Goal: Use online tool/utility: Utilize a website feature to perform a specific function

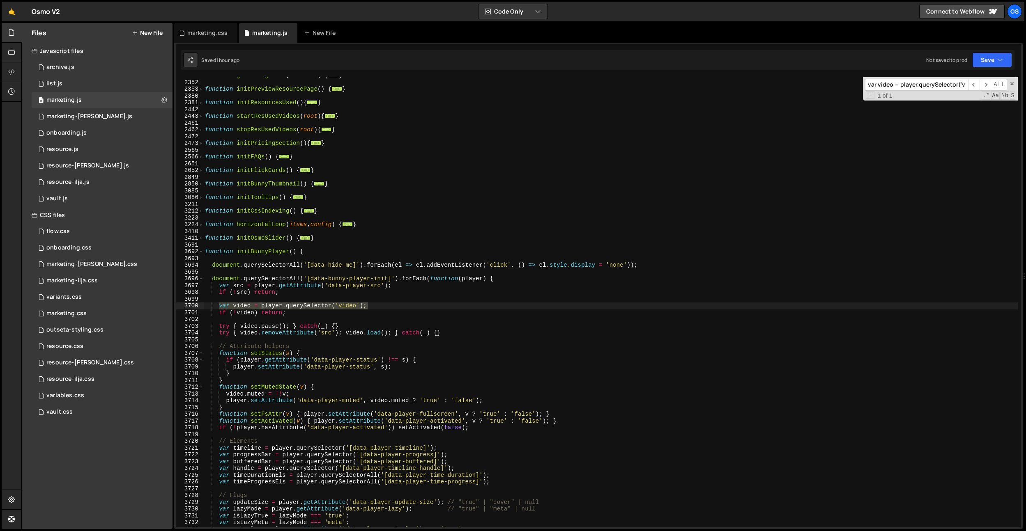
scroll to position [859, 0]
type input "var video = player.querySelector('video');"
drag, startPoint x: 232, startPoint y: 313, endPoint x: 221, endPoint y: 309, distance: 11.6
click at [231, 313] on div "function getTimeAgoText ( dateText ) { ... } function initPreviewResourcePage (…" at bounding box center [610, 304] width 814 height 464
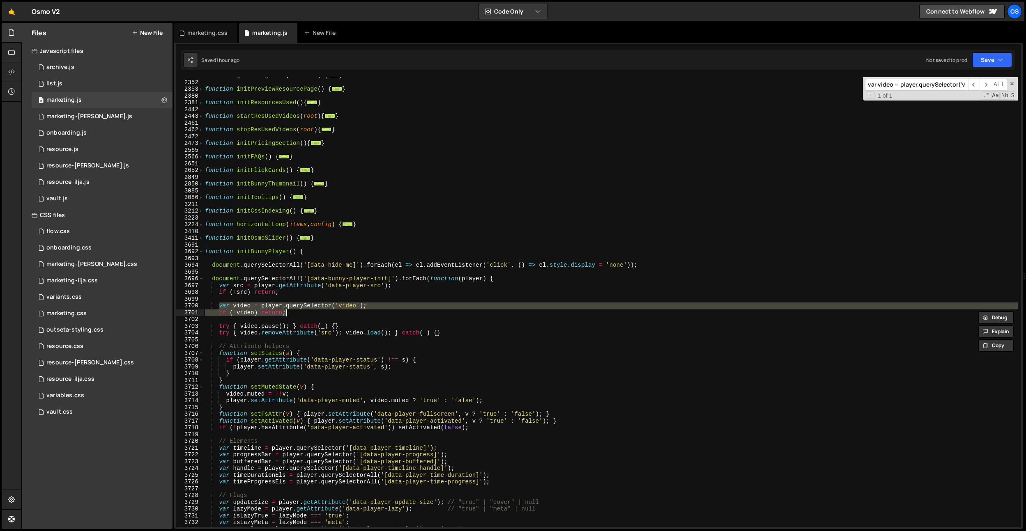
drag, startPoint x: 219, startPoint y: 307, endPoint x: 295, endPoint y: 312, distance: 76.1
click at [295, 312] on div "function getTimeAgoText ( dateText ) { ... } function initPreviewResourcePage (…" at bounding box center [610, 304] width 814 height 464
paste textarea
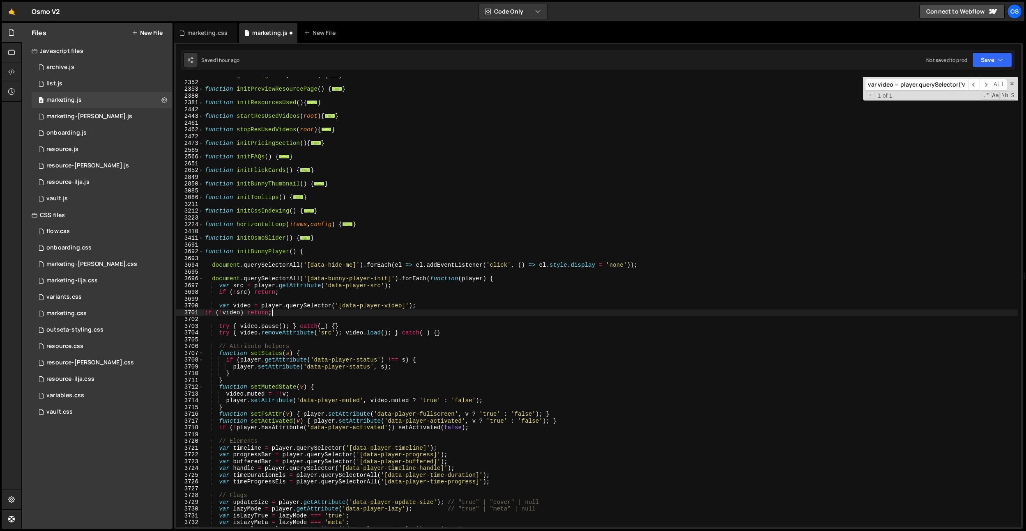
click at [205, 312] on div "function getTimeAgoText ( dateText ) { ... } function initPreviewResourcePage (…" at bounding box center [610, 304] width 814 height 464
click at [373, 324] on div "function getTimeAgoText ( dateText ) { ... } function initPreviewResourcePage (…" at bounding box center [610, 304] width 814 height 464
type textarea "try { video.pause(); } catch(_) {}"
paste input "initBunnyPlayerMirror"
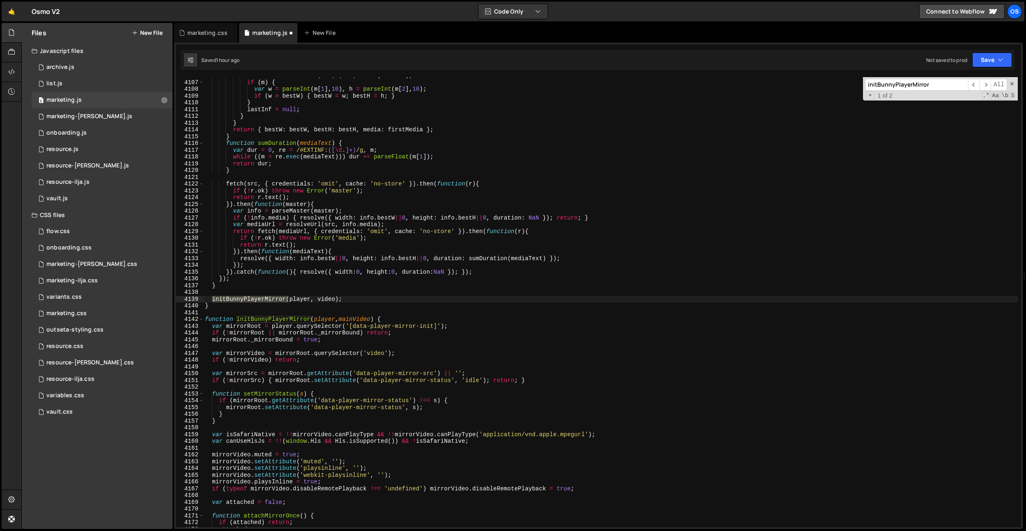
scroll to position [3840, 0]
type input "initBunnyPlayerMirror"
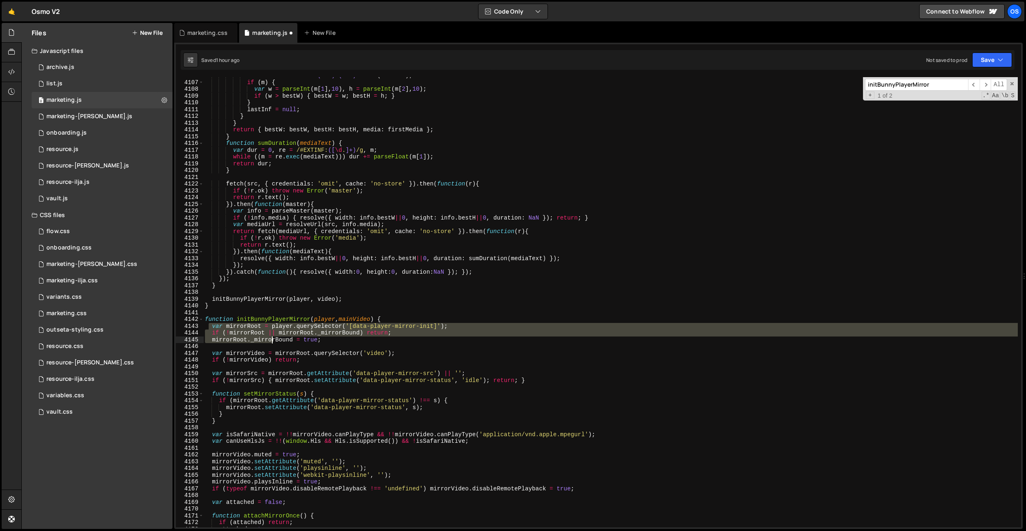
drag, startPoint x: 210, startPoint y: 328, endPoint x: 272, endPoint y: 340, distance: 62.8
click at [272, 340] on div "var m = /RESOLUTION= ( \d +) x ( \d +) / . exec ( lastInf ) ; if ( m ) { var w …" at bounding box center [610, 304] width 814 height 464
click at [244, 335] on div "var m = /RESOLUTION= ( \d +) x ( \d +) / . exec ( lastInf ) ; if ( m ) { var w …" at bounding box center [610, 302] width 814 height 450
drag, startPoint x: 212, startPoint y: 327, endPoint x: 311, endPoint y: 342, distance: 100.1
click at [311, 342] on div "var m = /RESOLUTION= ( \d +) x ( \d +) / . exec ( lastInf ) ; if ( m ) { var w …" at bounding box center [610, 304] width 814 height 464
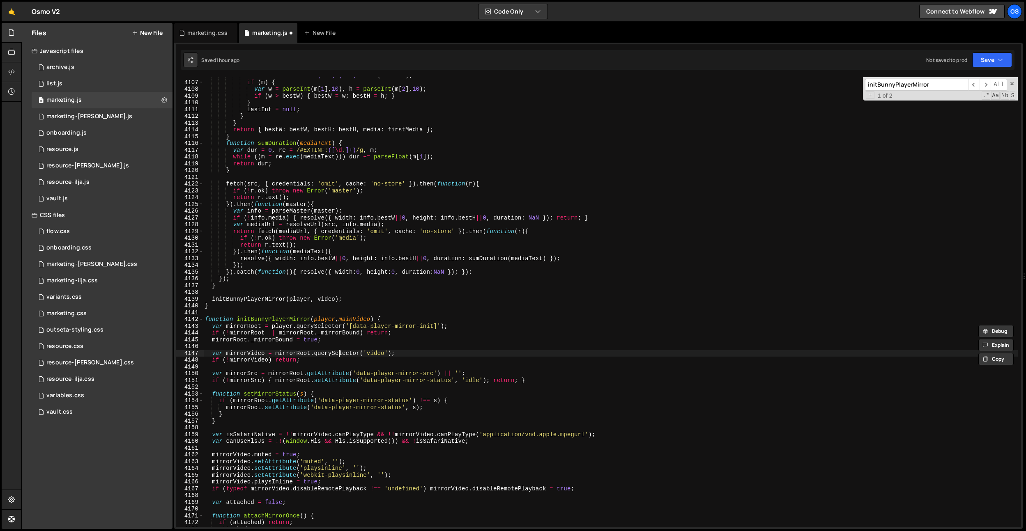
click at [339, 352] on div "var m = /RESOLUTION= ( \d +) x ( \d +) / . exec ( lastInf ) ; if ( m ) { var w …" at bounding box center [610, 304] width 814 height 464
drag, startPoint x: 268, startPoint y: 376, endPoint x: 311, endPoint y: 371, distance: 43.0
click at [271, 375] on div "var m = /RESOLUTION= ( \d +) x ( \d +) / . exec ( lastInf ) ; if ( m ) { var w …" at bounding box center [610, 304] width 814 height 464
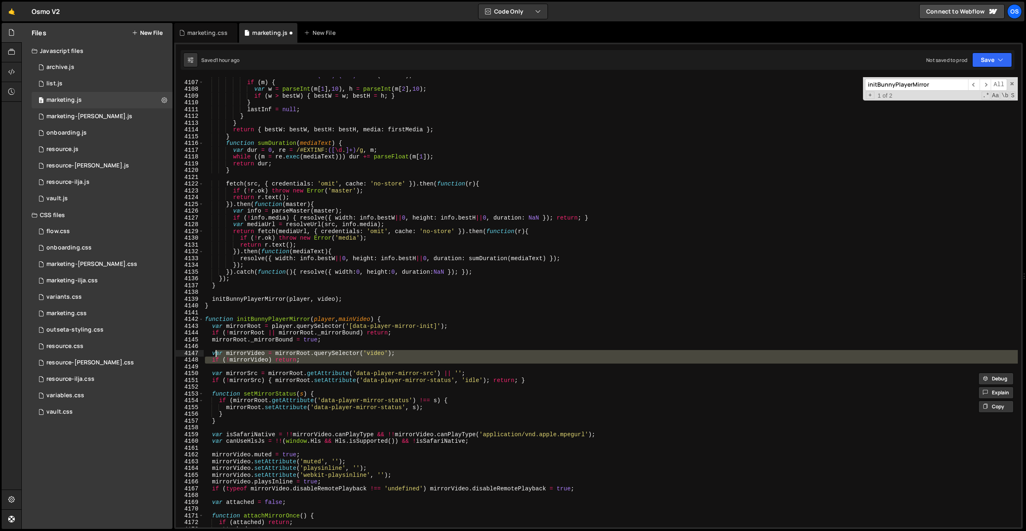
drag, startPoint x: 305, startPoint y: 364, endPoint x: 214, endPoint y: 355, distance: 91.2
click at [214, 355] on div "var m = /RESOLUTION= ( \d +) x ( \d +) / . exec ( lastInf ) ; if ( m ) { var w …" at bounding box center [610, 304] width 814 height 464
paste textarea
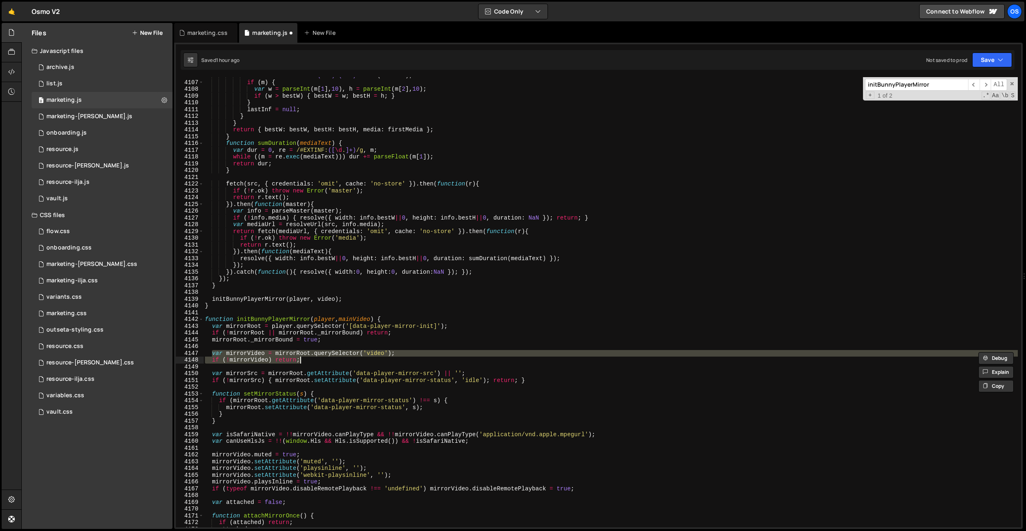
drag, startPoint x: 213, startPoint y: 354, endPoint x: 317, endPoint y: 360, distance: 104.5
click at [317, 360] on div "var m = /RESOLUTION= ( \d +) x ( \d +) / . exec ( lastInf ) ; if ( m ) { var w …" at bounding box center [610, 304] width 814 height 464
paste textarea
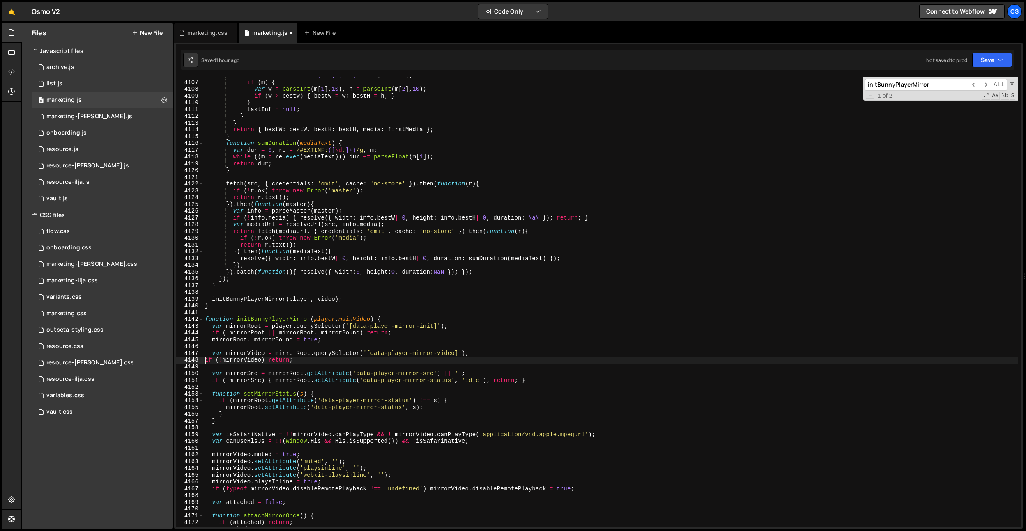
click at [205, 361] on div "var m = /RESOLUTION= ( \d +) x ( \d +) / . exec ( lastInf ) ; if ( m ) { var w …" at bounding box center [610, 304] width 814 height 464
click at [261, 330] on div "var m = /RESOLUTION= ( \d +) x ( \d +) / . exec ( lastInf ) ; if ( m ) { var w …" at bounding box center [610, 304] width 814 height 464
drag, startPoint x: 308, startPoint y: 338, endPoint x: 327, endPoint y: 342, distance: 19.6
click at [309, 338] on div "var m = /RESOLUTION= ( \d +) x ( \d +) / . exec ( lastInf ) ; if ( m ) { var w …" at bounding box center [610, 304] width 814 height 464
drag, startPoint x: 327, startPoint y: 342, endPoint x: 216, endPoint y: 342, distance: 111.7
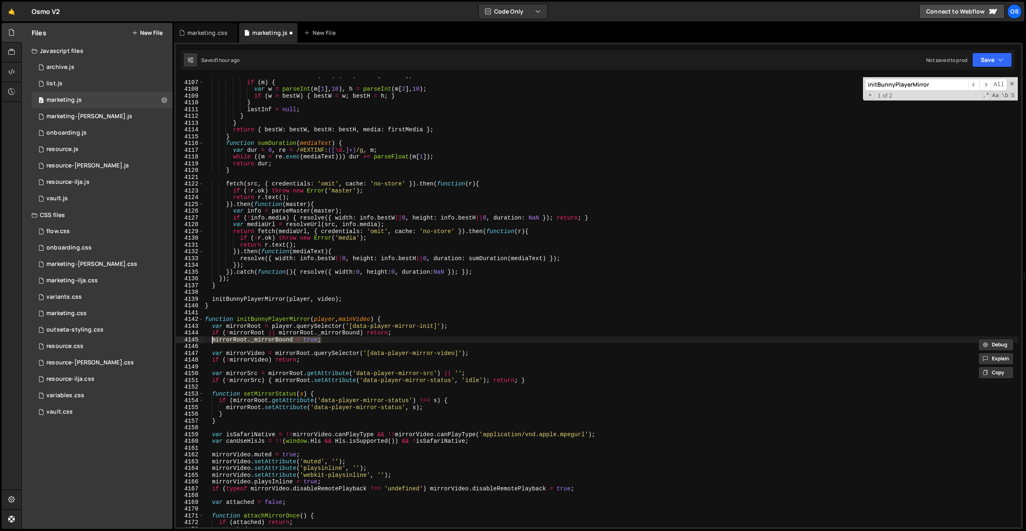
click at [212, 341] on div "var m = /RESOLUTION= ( \d +) x ( \d +) / . exec ( lastInf ) ; if ( m ) { var w …" at bounding box center [610, 304] width 814 height 464
drag, startPoint x: 213, startPoint y: 333, endPoint x: 311, endPoint y: 338, distance: 98.7
click at [307, 338] on div "var m = /RESOLUTION= ( \d +) x ( \d +) / . exec ( lastInf ) ; if ( m ) { var w …" at bounding box center [610, 304] width 814 height 464
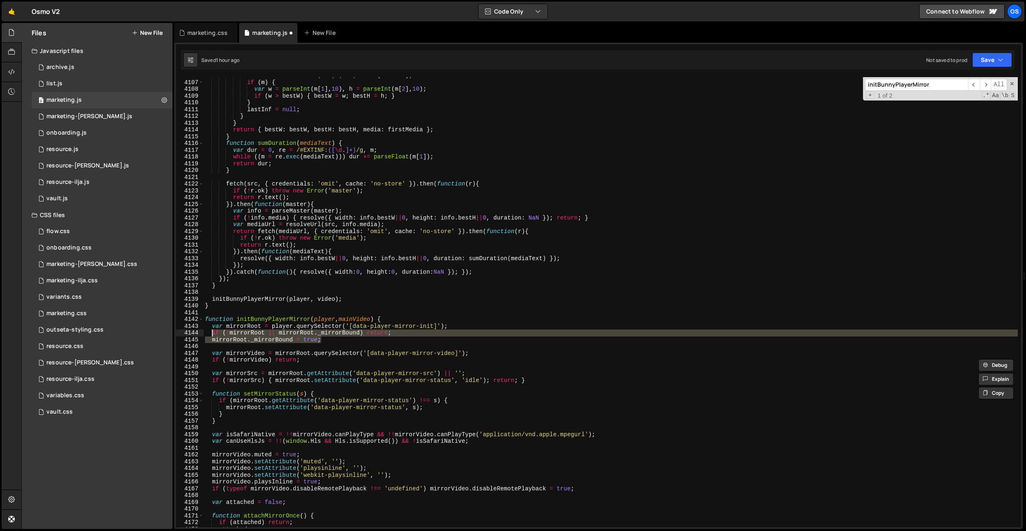
drag, startPoint x: 332, startPoint y: 342, endPoint x: 216, endPoint y: 333, distance: 115.7
click at [211, 333] on div "var m = /RESOLUTION= ( \d +) x ( \d +) / . exec ( lastInf ) ; if ( m ) { var w …" at bounding box center [610, 304] width 814 height 464
paste textarea
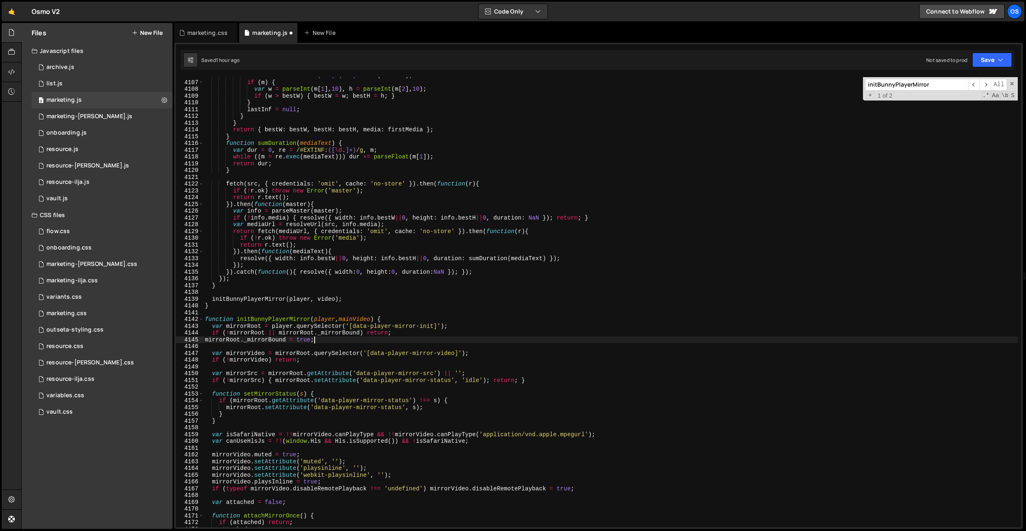
click at [204, 339] on div "var m = /RESOLUTION= ( \d +) x ( \d +) / . exec ( lastInf ) ; if ( m ) { var w …" at bounding box center [610, 304] width 814 height 464
drag, startPoint x: 213, startPoint y: 326, endPoint x: 447, endPoint y: 326, distance: 234.1
click at [447, 326] on div "var m = /RESOLUTION= ( \d +) x ( \d +) / . exec ( lastInf ) ; if ( m ) { var w …" at bounding box center [610, 306] width 814 height 464
paste textarea "if (!mirrorRoot) return"
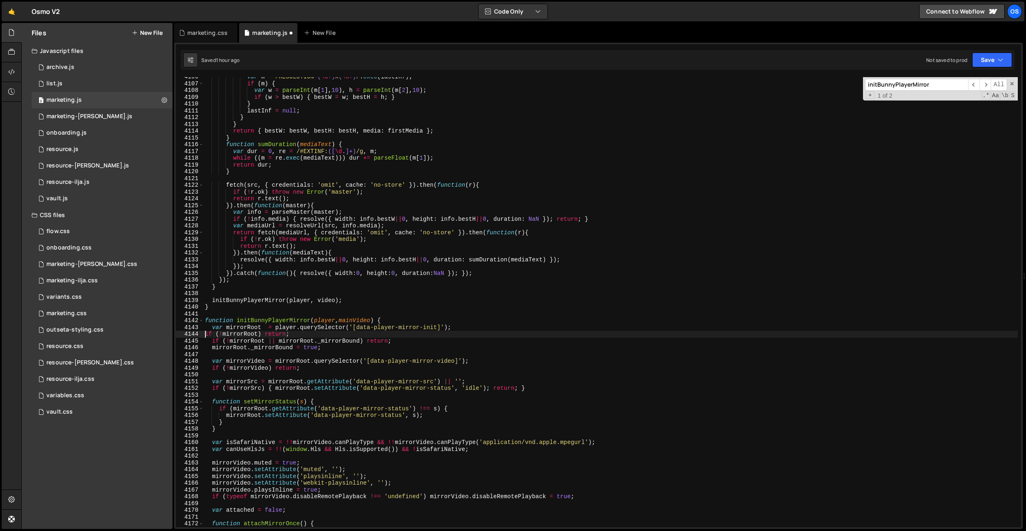
click at [206, 333] on div "var m = /RESOLUTION= ( \d +) x ( \d +) / . exec ( lastInf ) ; if ( m ) { var w …" at bounding box center [610, 306] width 814 height 464
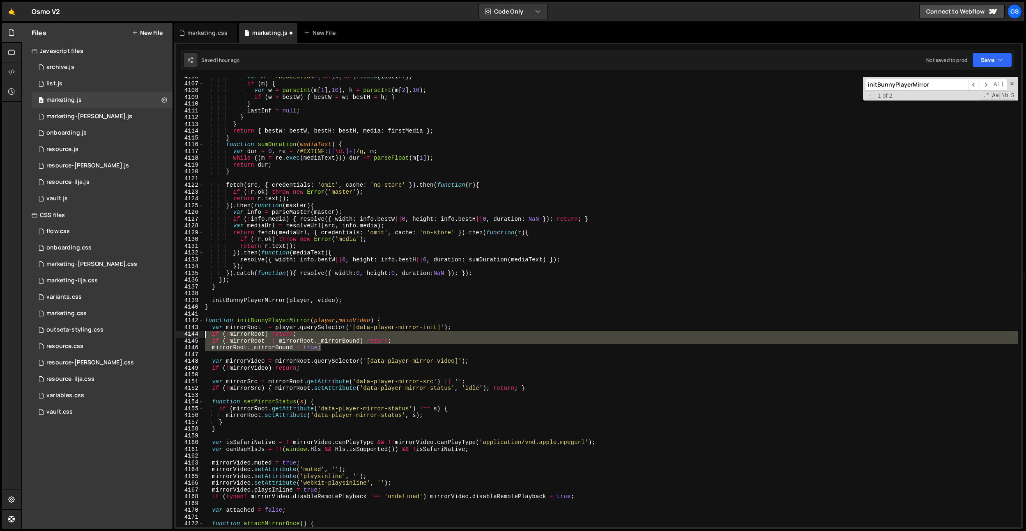
drag, startPoint x: 327, startPoint y: 349, endPoint x: 177, endPoint y: 331, distance: 151.0
click at [177, 331] on div "if (!mirrorRoot) return; 4106 4107 4108 4109 4110 4111 4112 4113 4114 4115 4116…" at bounding box center [598, 302] width 845 height 450
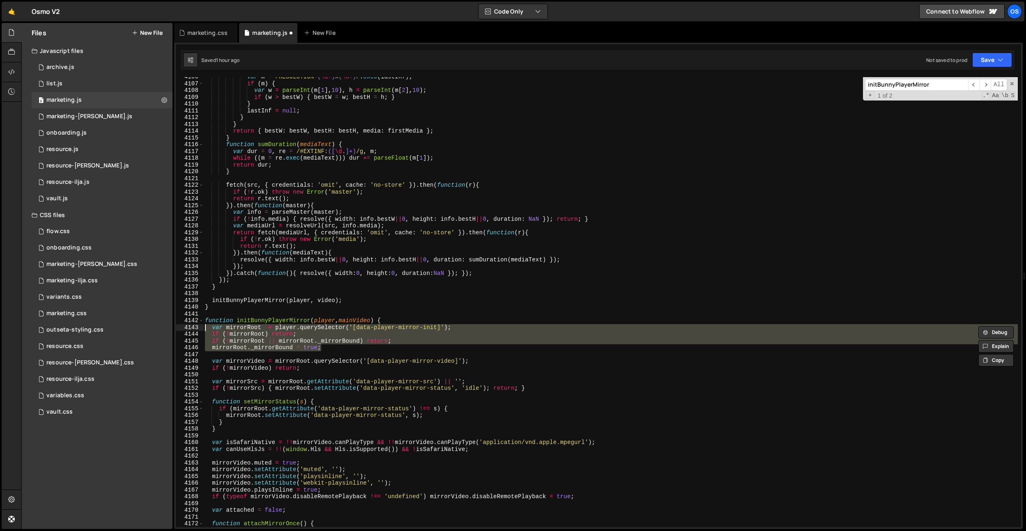
paste textarea "mirrorRoot._mirrorBound = true"
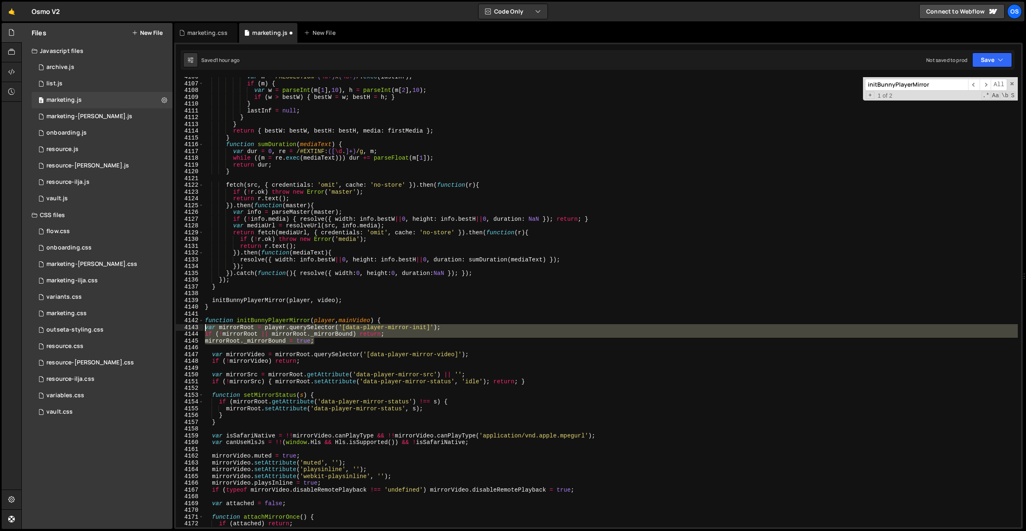
drag, startPoint x: 323, startPoint y: 342, endPoint x: 183, endPoint y: 327, distance: 140.5
click at [183, 327] on div "mirrorRoot._mirrorBound = true; 4106 4107 4108 4109 4110 4111 4112 4113 4114 41…" at bounding box center [598, 302] width 845 height 450
click at [292, 340] on div "var m = /RESOLUTION= ( \d +) x ( \d +) / . exec ( lastInf ) ; if ( m ) { var w …" at bounding box center [610, 302] width 814 height 450
type textarea "mirrorRoot._mirrorBound = true;"
